Goal: Task Accomplishment & Management: Manage account settings

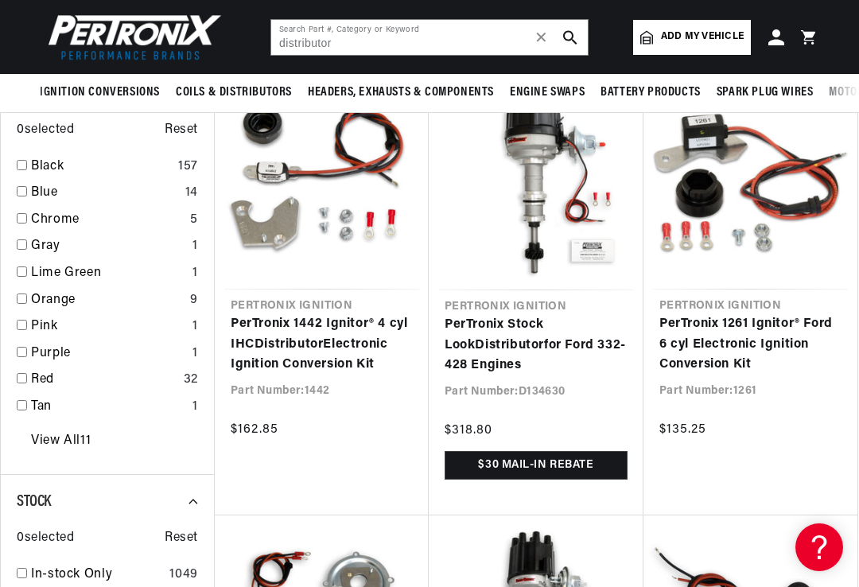
scroll to position [2422, 0]
click at [659, 41] on link "Add my vehicle" at bounding box center [692, 37] width 118 height 35
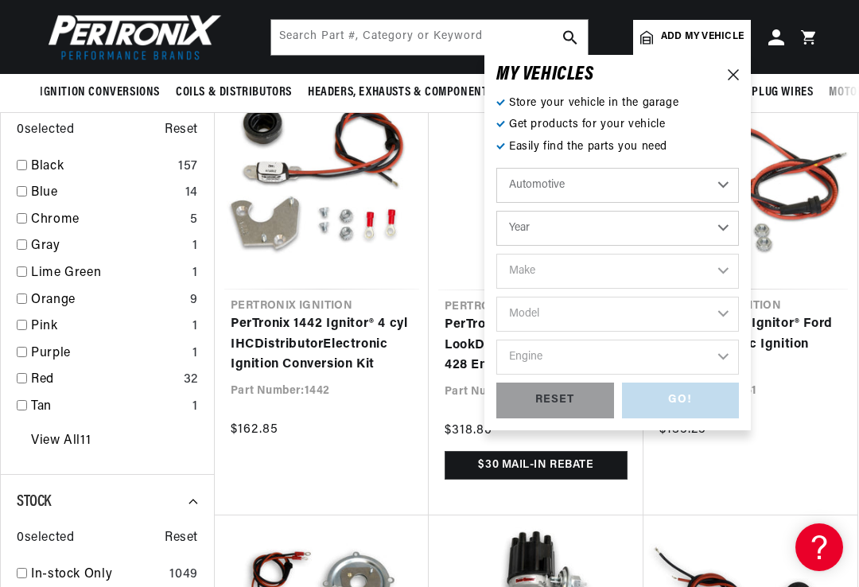
scroll to position [0, 1432]
click at [723, 184] on select "Automotive Agricultural Industrial Marine Motorcycle" at bounding box center [617, 185] width 243 height 35
select select "Marine"
click at [667, 215] on select "Year [DATE] 1986 1985 1983 1982 1981 1980 1979 1978 1977 1976 1975 1974 1973 19…" at bounding box center [617, 228] width 243 height 35
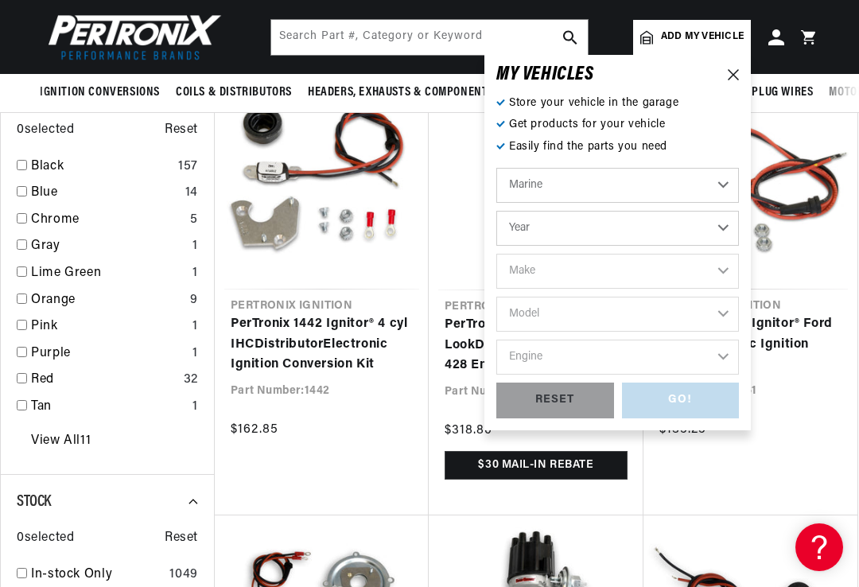
select select "1987"
click at [664, 261] on select "Make Crusader (Thermo-Electron)" at bounding box center [617, 271] width 243 height 35
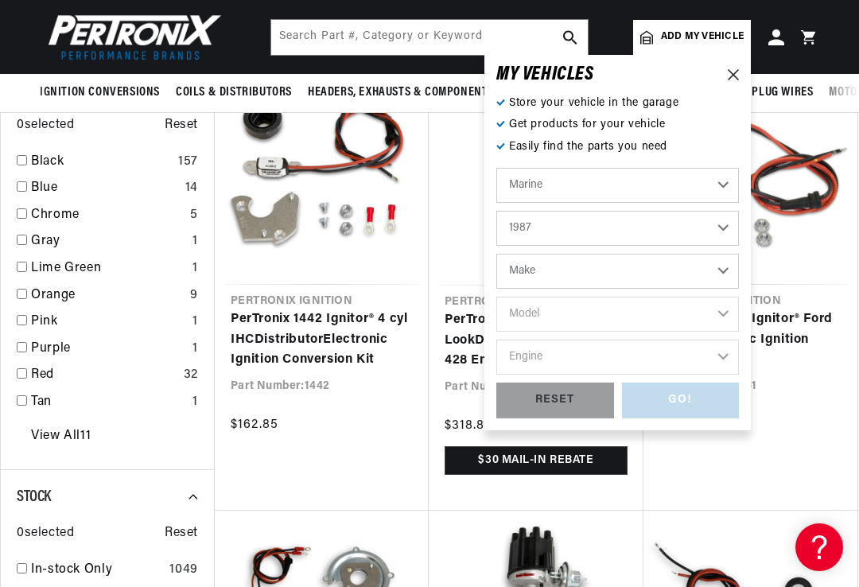
scroll to position [0, 0]
click at [698, 259] on select "Make Crusader (Thermo-Electron)" at bounding box center [617, 271] width 243 height 35
select select "Crusader-(Thermo-Electron)"
click at [691, 309] on select "Model 305 350 454 cid. engine" at bounding box center [617, 314] width 243 height 35
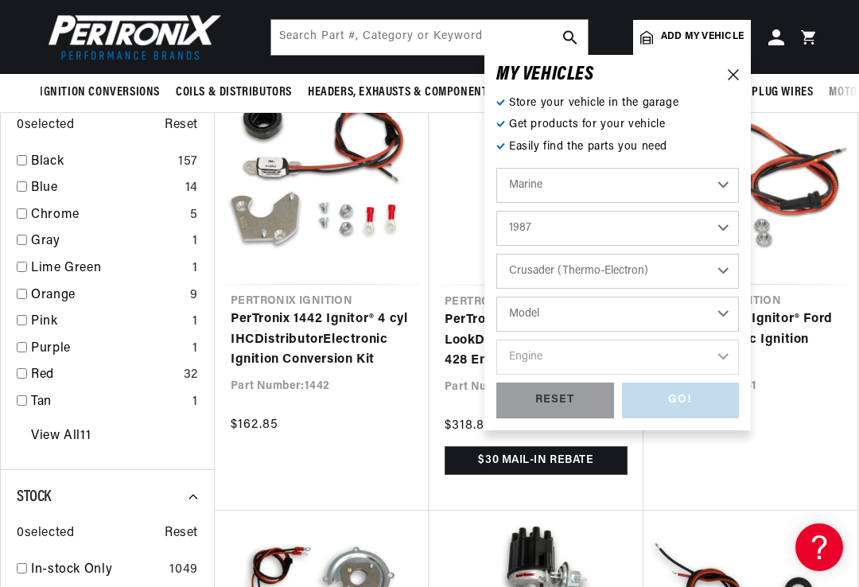
scroll to position [0, 716]
click at [737, 72] on icon at bounding box center [733, 74] width 11 height 11
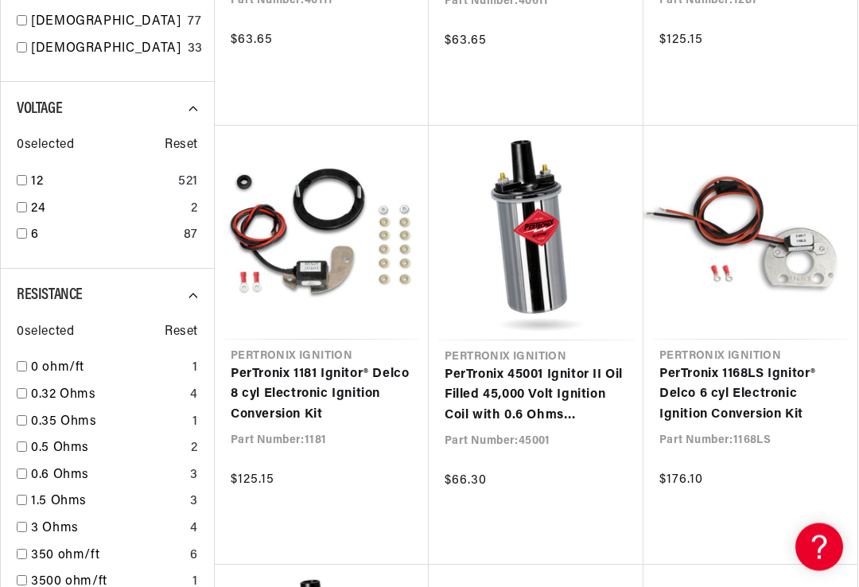
scroll to position [0, 0]
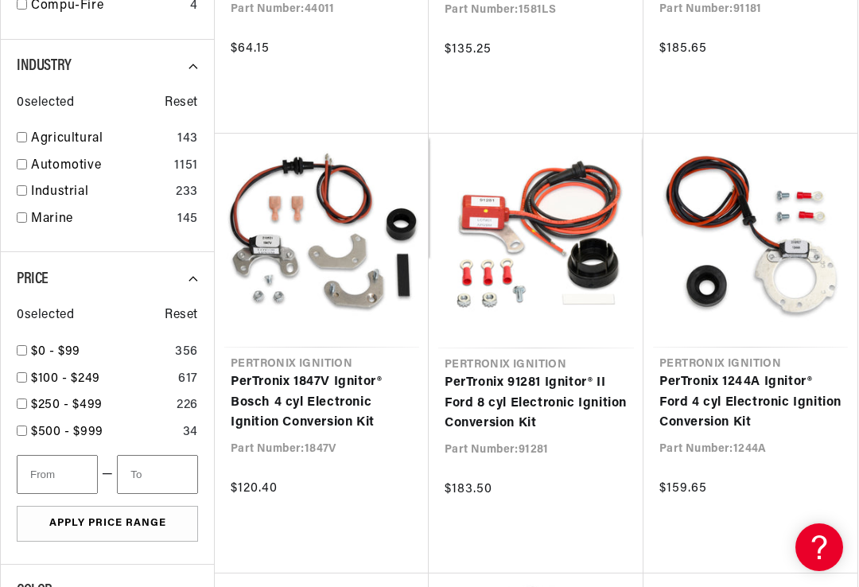
click at [25, 212] on input "checkbox" at bounding box center [22, 217] width 10 height 10
checkbox input "false"
type input "distributor"
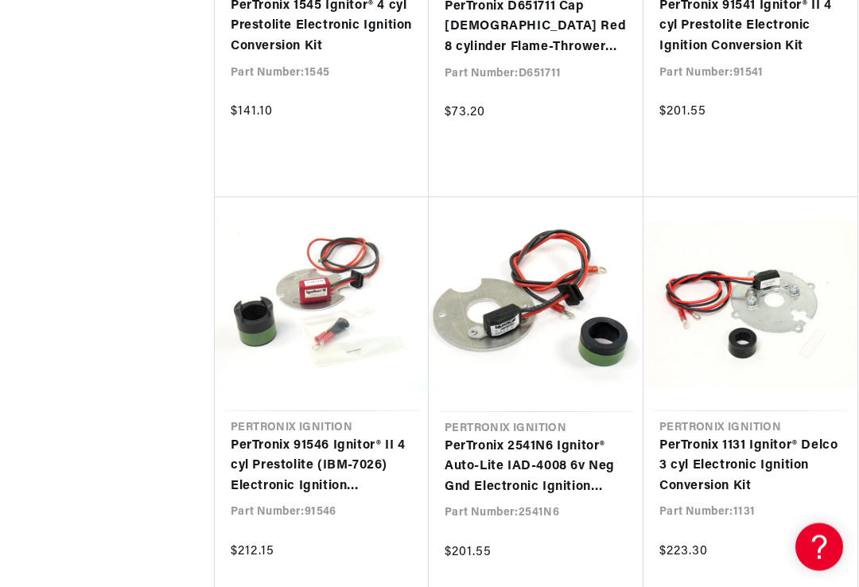
scroll to position [0, 630]
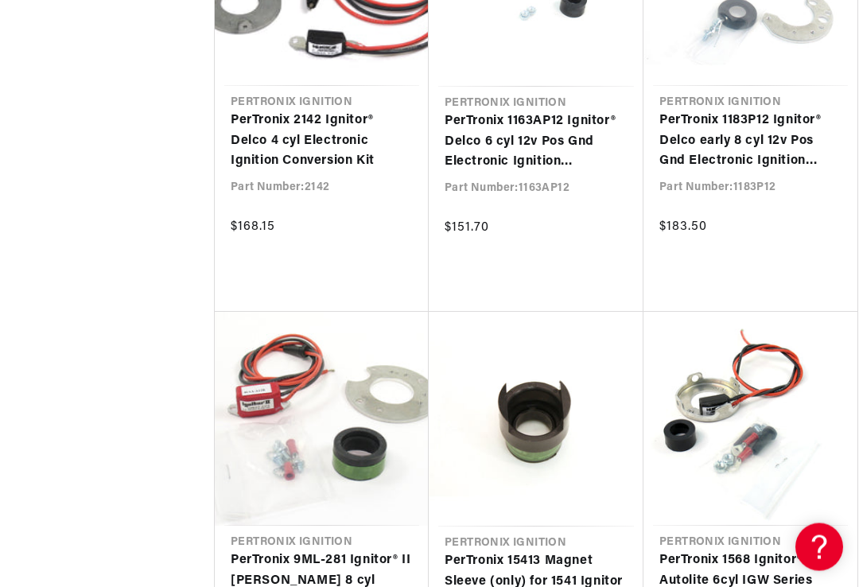
scroll to position [0, 716]
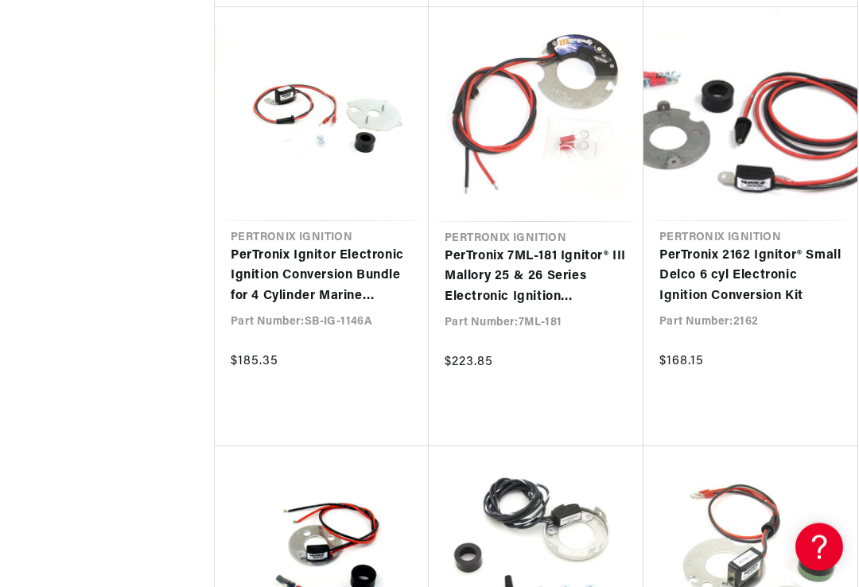
scroll to position [0, 119]
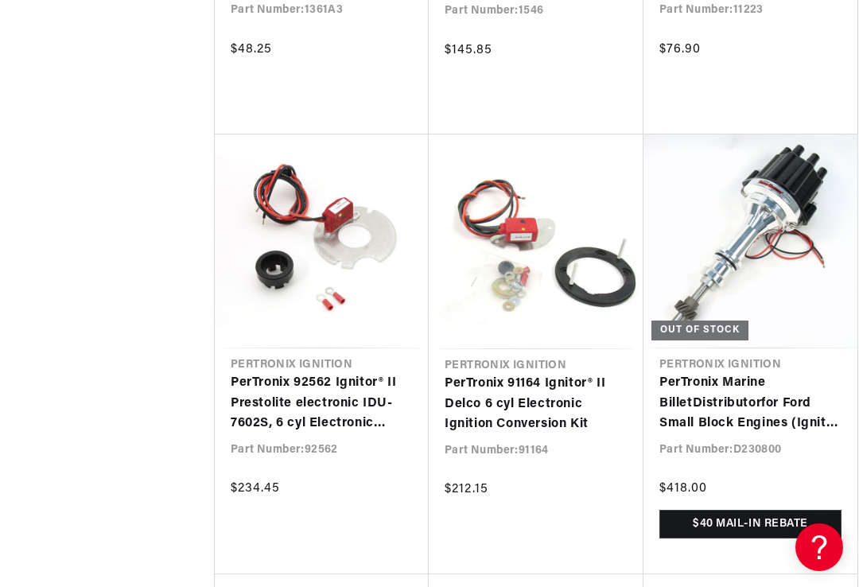
scroll to position [15214, 0]
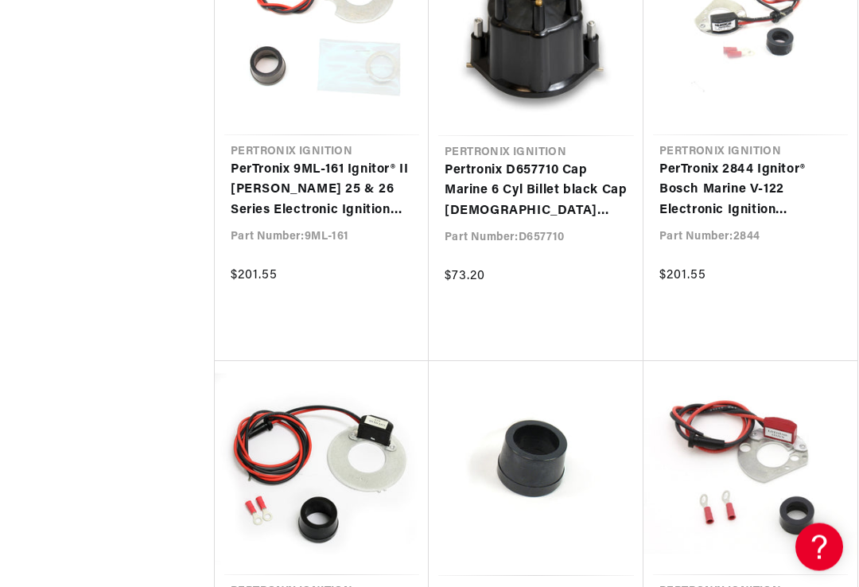
scroll to position [16252, 0]
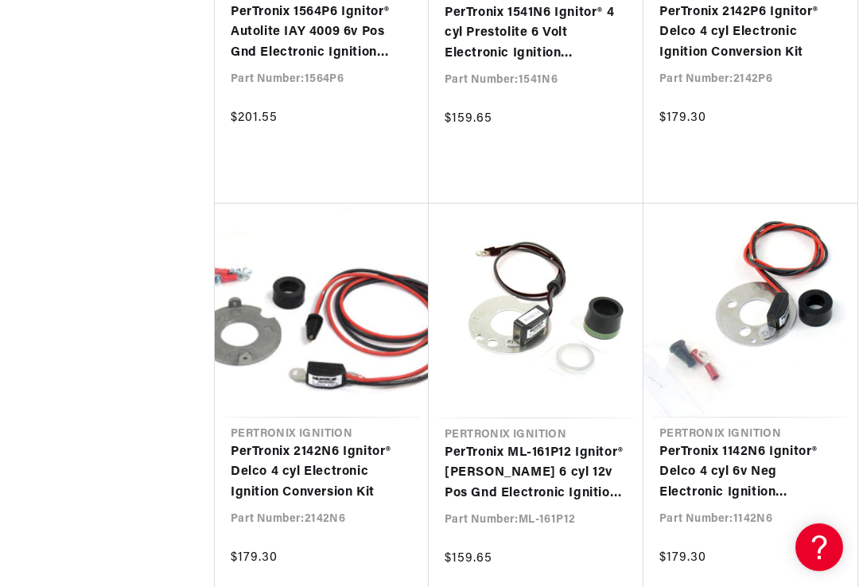
scroll to position [19048, 0]
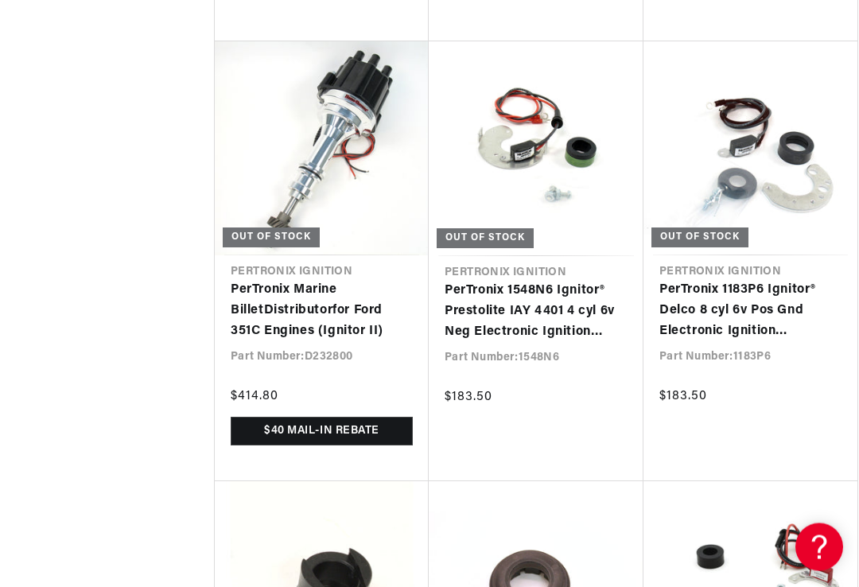
scroll to position [0, 1340]
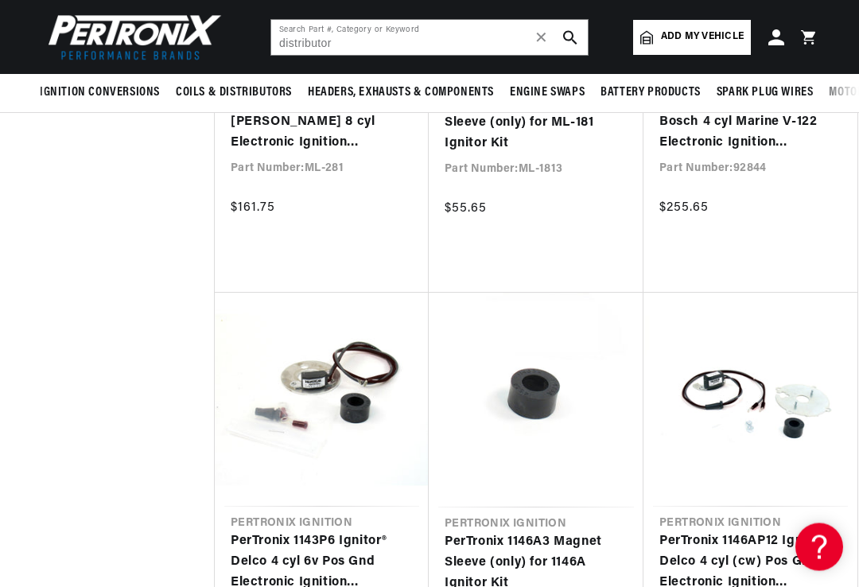
scroll to position [16008, 0]
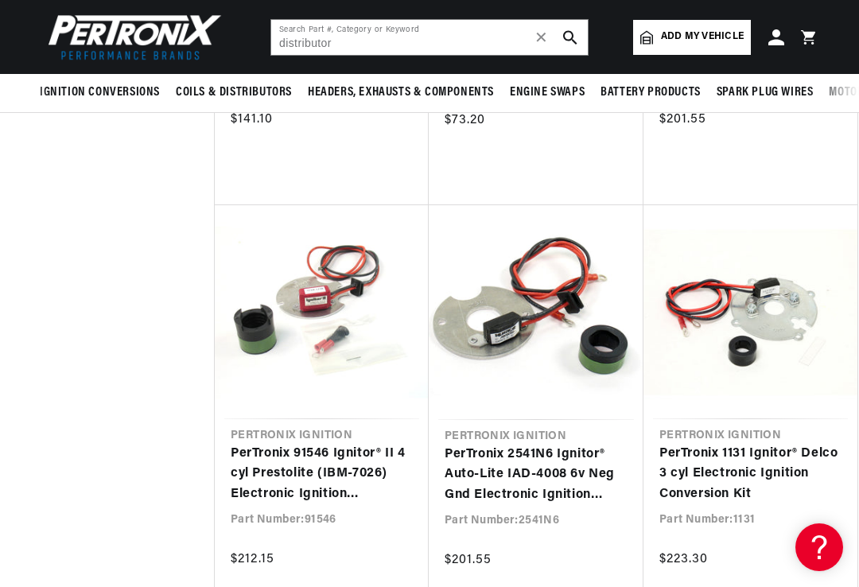
click at [783, 43] on icon at bounding box center [776, 37] width 16 height 16
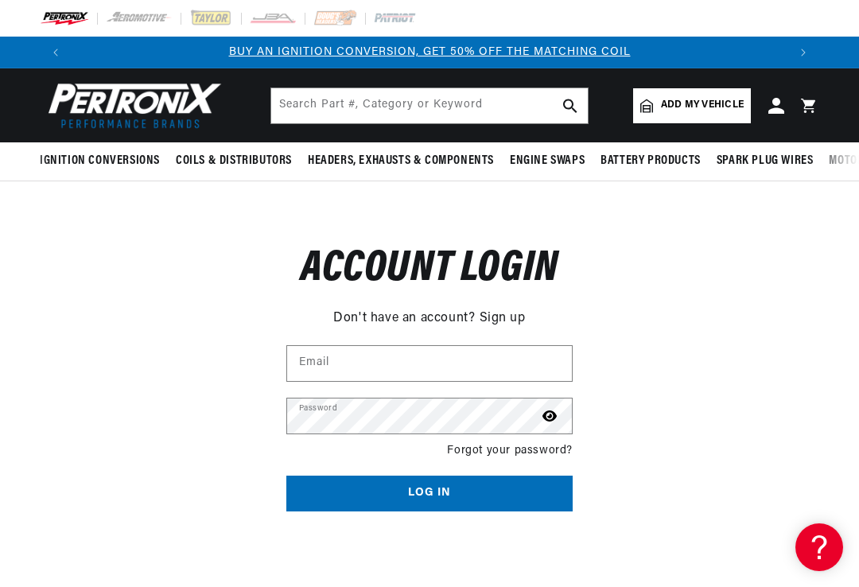
scroll to position [0, 716]
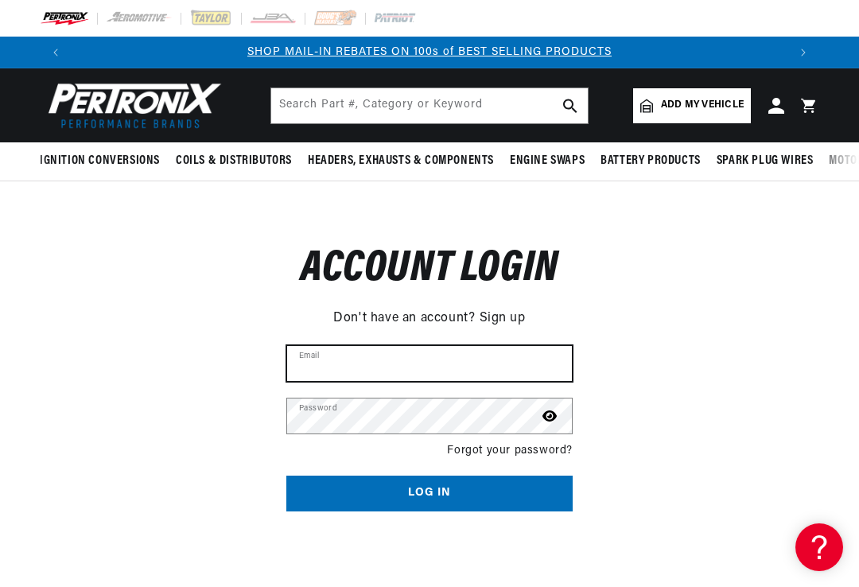
click at [521, 367] on input "Email" at bounding box center [429, 363] width 285 height 35
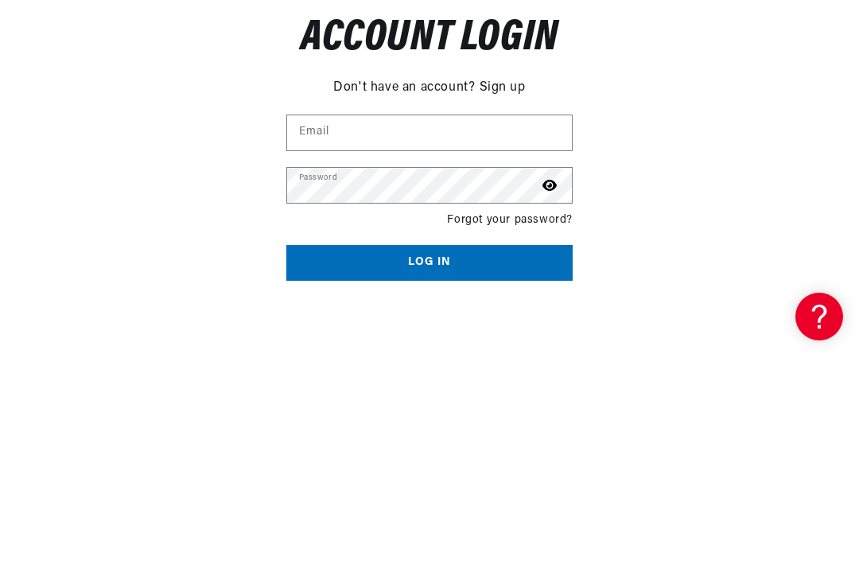
click at [517, 442] on link "Forgot your password?" at bounding box center [510, 450] width 126 height 17
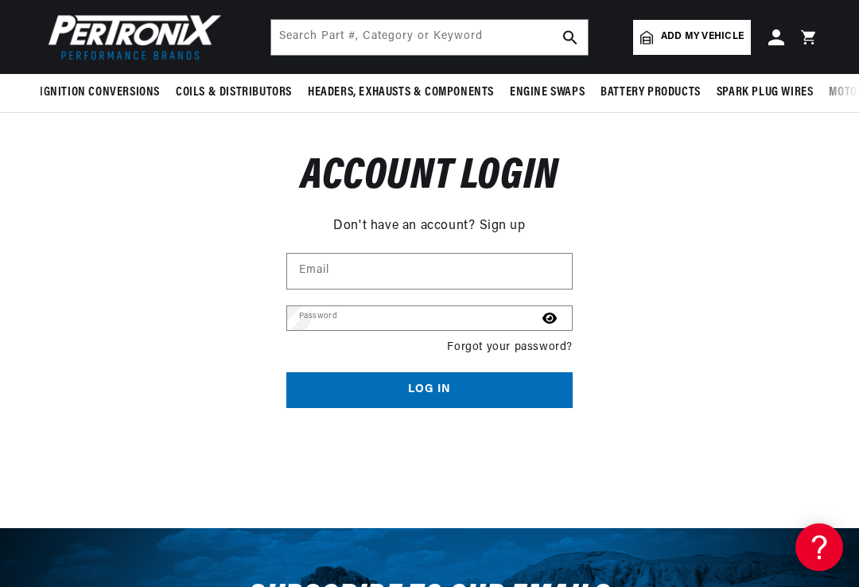
scroll to position [0, 1432]
click at [0, 0] on input "Email" at bounding box center [0, 0] width 0 height 0
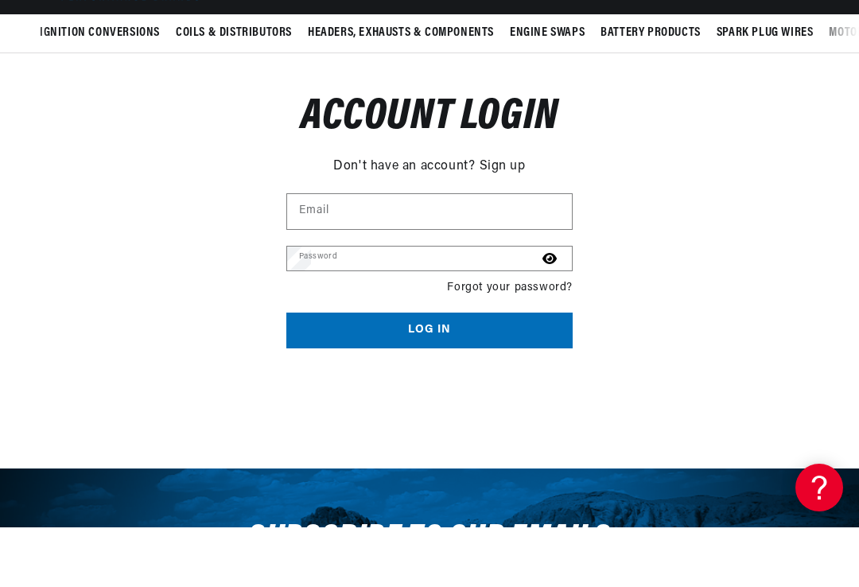
scroll to position [0, 716]
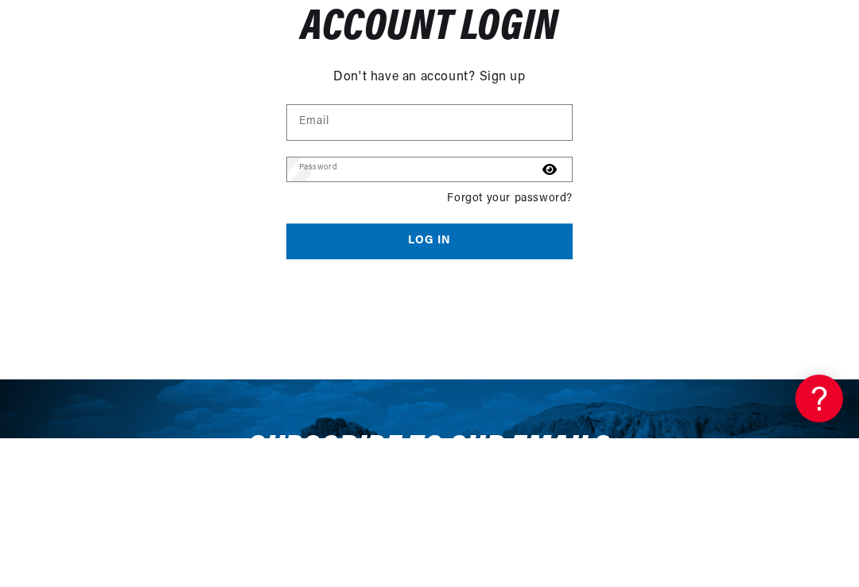
type input "chuck@impavidohvac.com"
click at [0, 0] on button "Submit" at bounding box center [0, 0] width 0 height 0
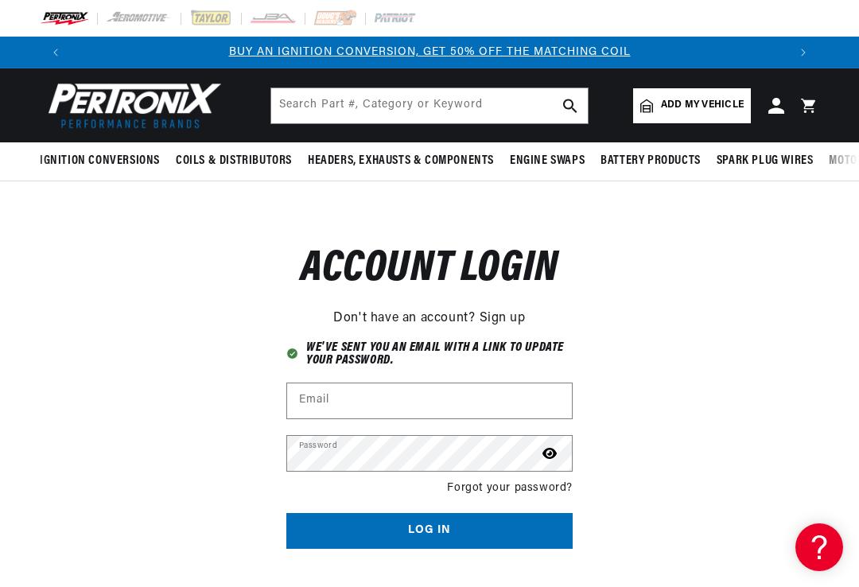
click at [779, 301] on div "Reset your password Don't have an account? Sign up Email Submit Cancel Account …" at bounding box center [429, 384] width 859 height 407
